Goal: Use online tool/utility: Utilize a website feature to perform a specific function

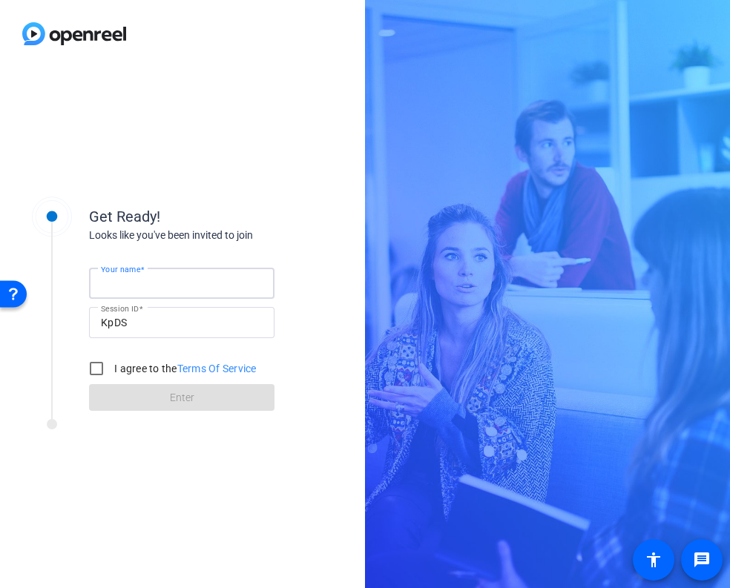
click at [177, 281] on input "Your name" at bounding box center [182, 284] width 162 height 18
type input "[PERSON_NAME]"
click at [117, 360] on div "I agree to the Terms Of Service" at bounding box center [169, 369] width 175 height 30
click at [118, 367] on label "I agree to the Terms Of Service" at bounding box center [183, 368] width 145 height 15
click at [111, 367] on input "I agree to the Terms Of Service" at bounding box center [97, 369] width 30 height 30
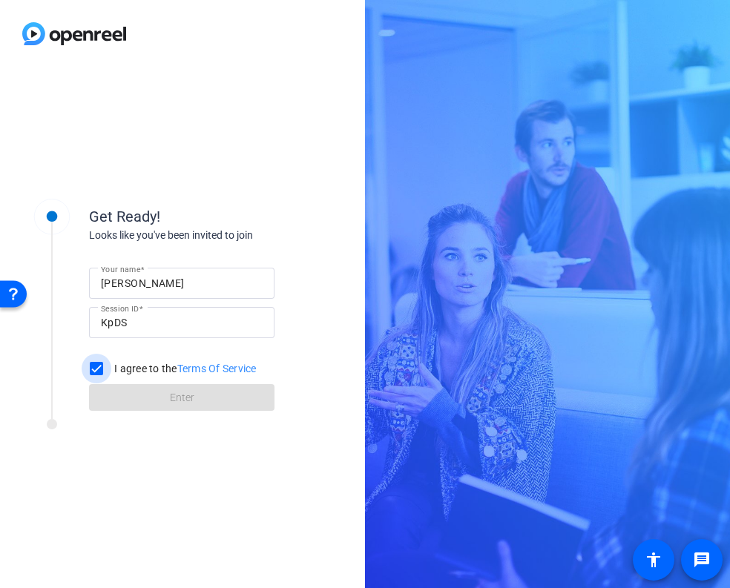
checkbox input "true"
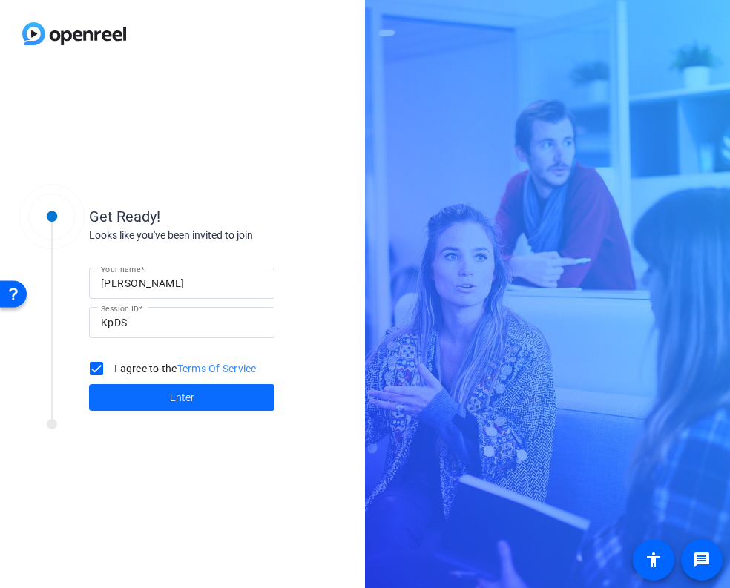
click at [146, 389] on span at bounding box center [182, 398] width 186 height 36
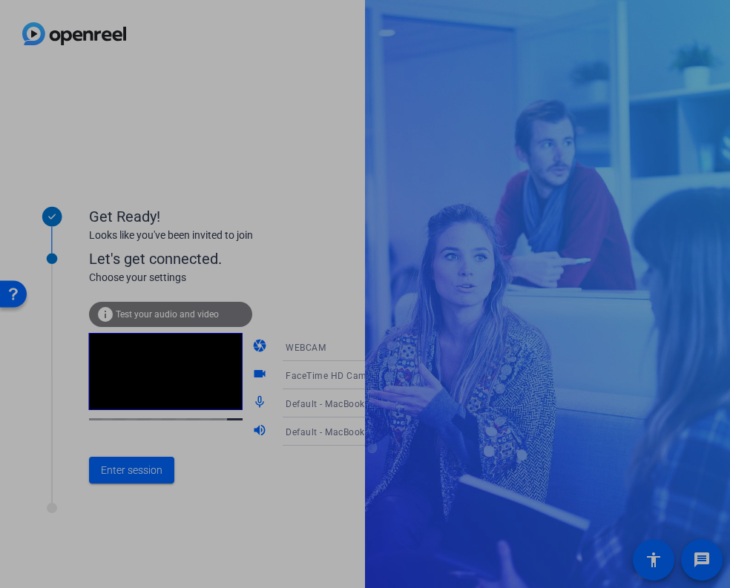
click at [252, 482] on div "Enter session" at bounding box center [252, 470] width 327 height 49
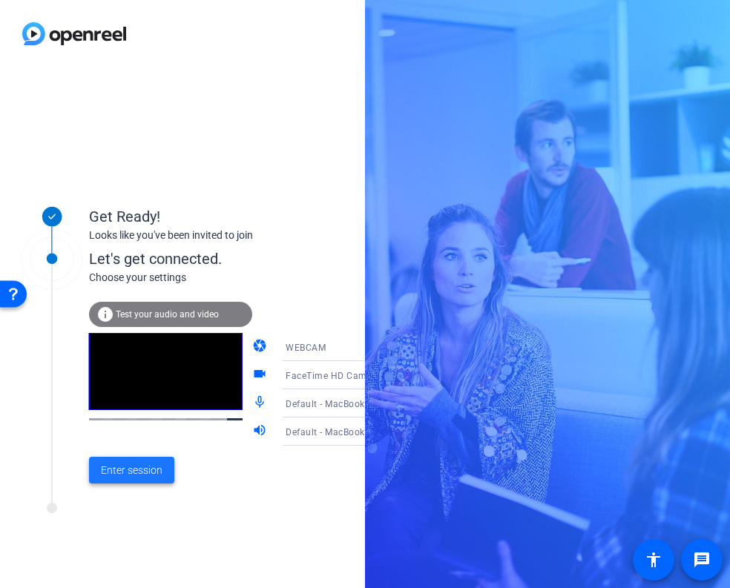
click at [140, 479] on span at bounding box center [131, 471] width 85 height 36
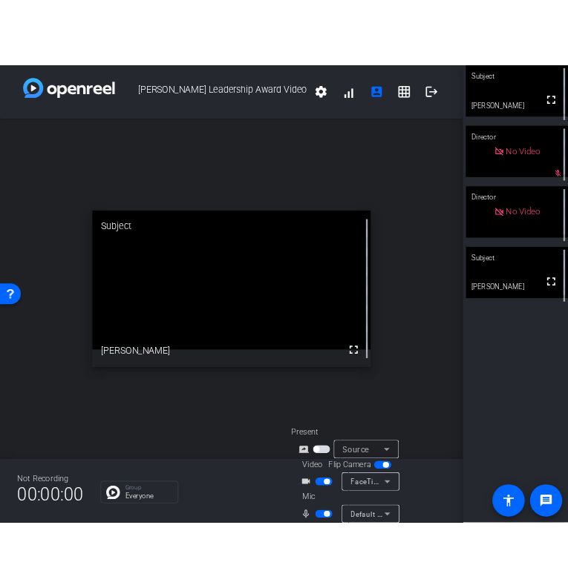
scroll to position [3, 0]
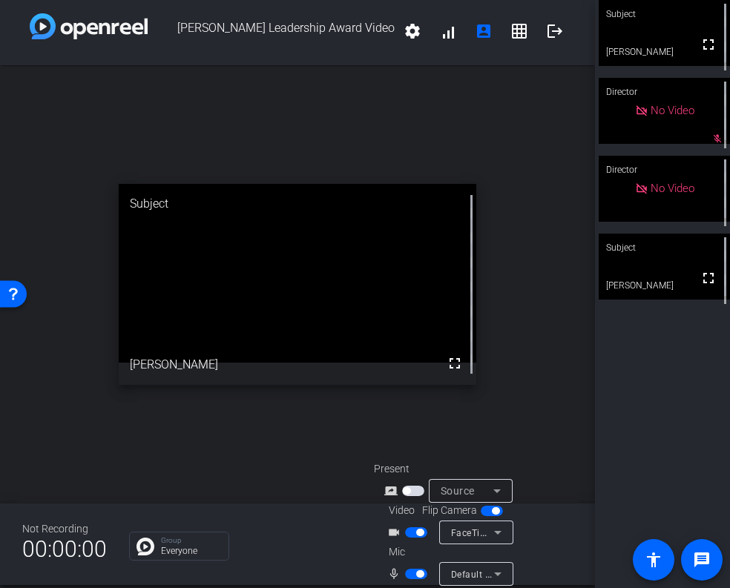
click at [410, 576] on span "button" at bounding box center [416, 574] width 22 height 10
drag, startPoint x: 416, startPoint y: 577, endPoint x: 440, endPoint y: 568, distance: 25.8
click at [416, 577] on span "button" at bounding box center [416, 574] width 22 height 10
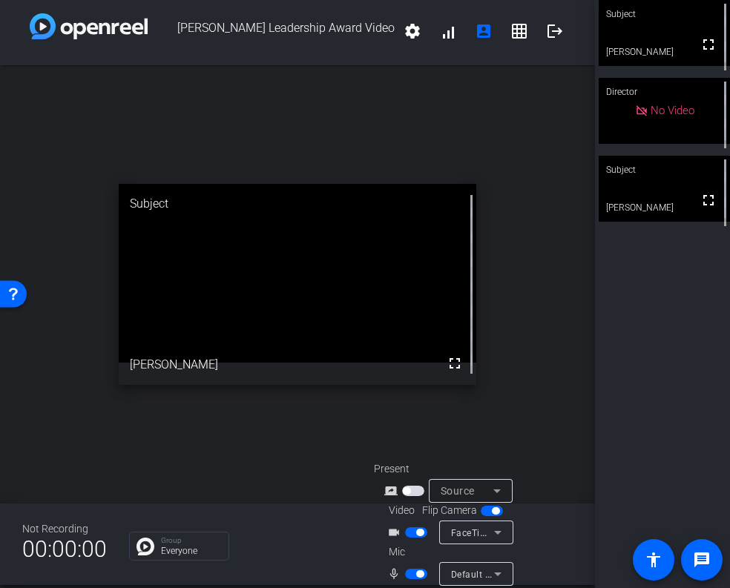
click at [625, 433] on div "Subject fullscreen [PERSON_NAME] Director No Video Subject fullscreen [PERSON_N…" at bounding box center [662, 294] width 135 height 588
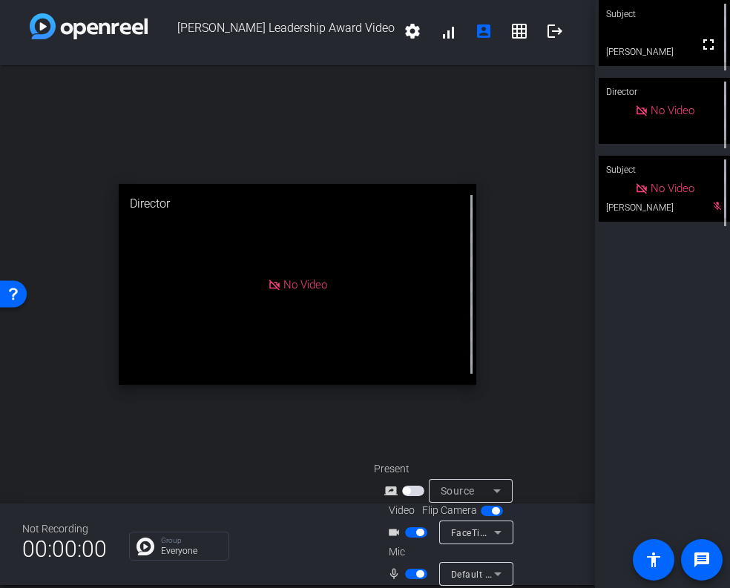
click at [588, 358] on div "open_in_new Director No Video" at bounding box center [297, 284] width 595 height 439
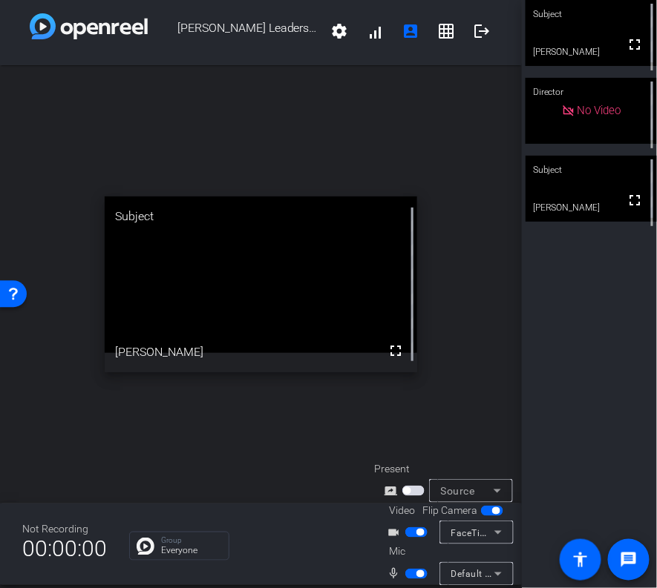
click at [409, 574] on span "button" at bounding box center [416, 574] width 22 height 10
click at [415, 575] on span "button" at bounding box center [416, 574] width 22 height 10
